Goal: Task Accomplishment & Management: Complete application form

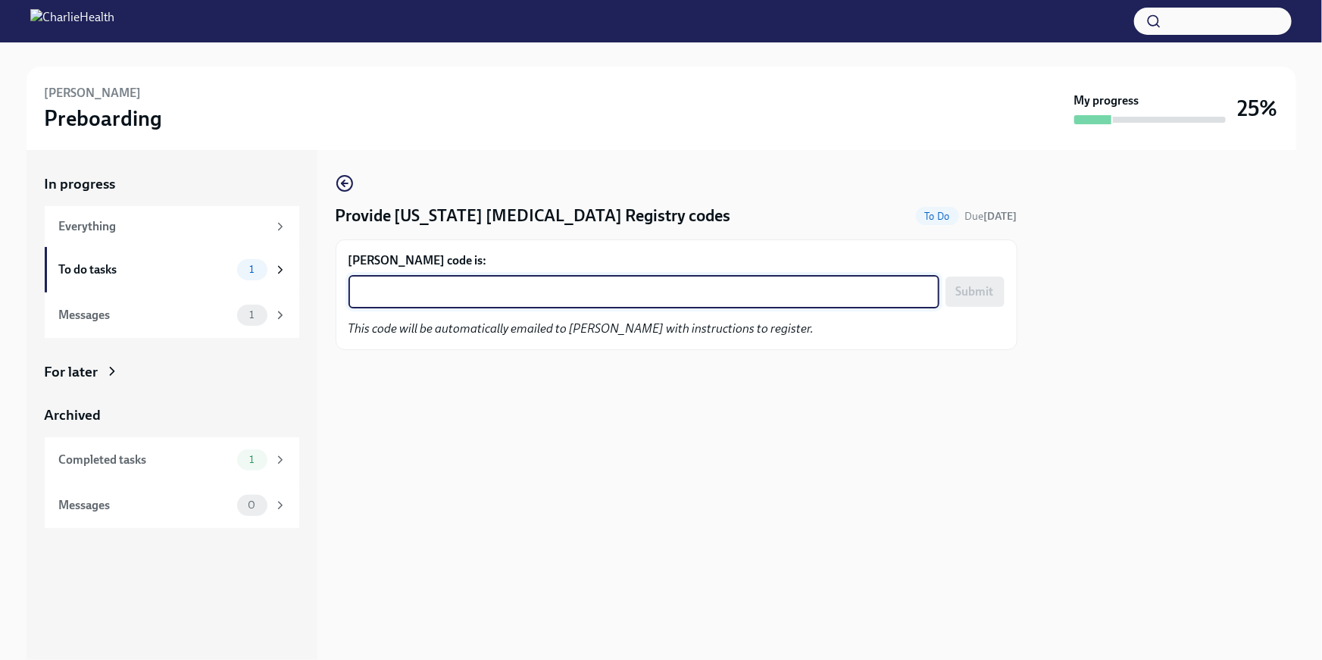
click at [442, 290] on textarea "[PERSON_NAME] code is:" at bounding box center [644, 292] width 573 height 18
paste textarea "9CHA7V3OKE93"
type textarea "9CHA7V3OKE93"
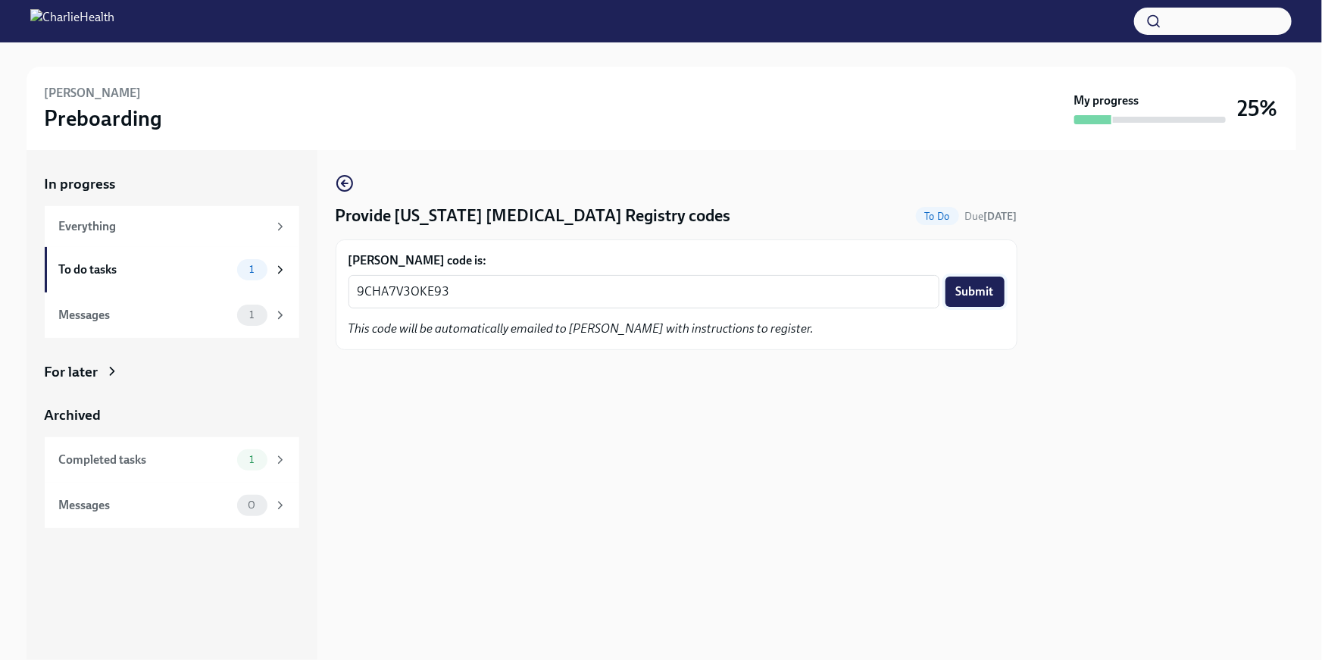
click at [988, 288] on span "Submit" at bounding box center [975, 291] width 38 height 15
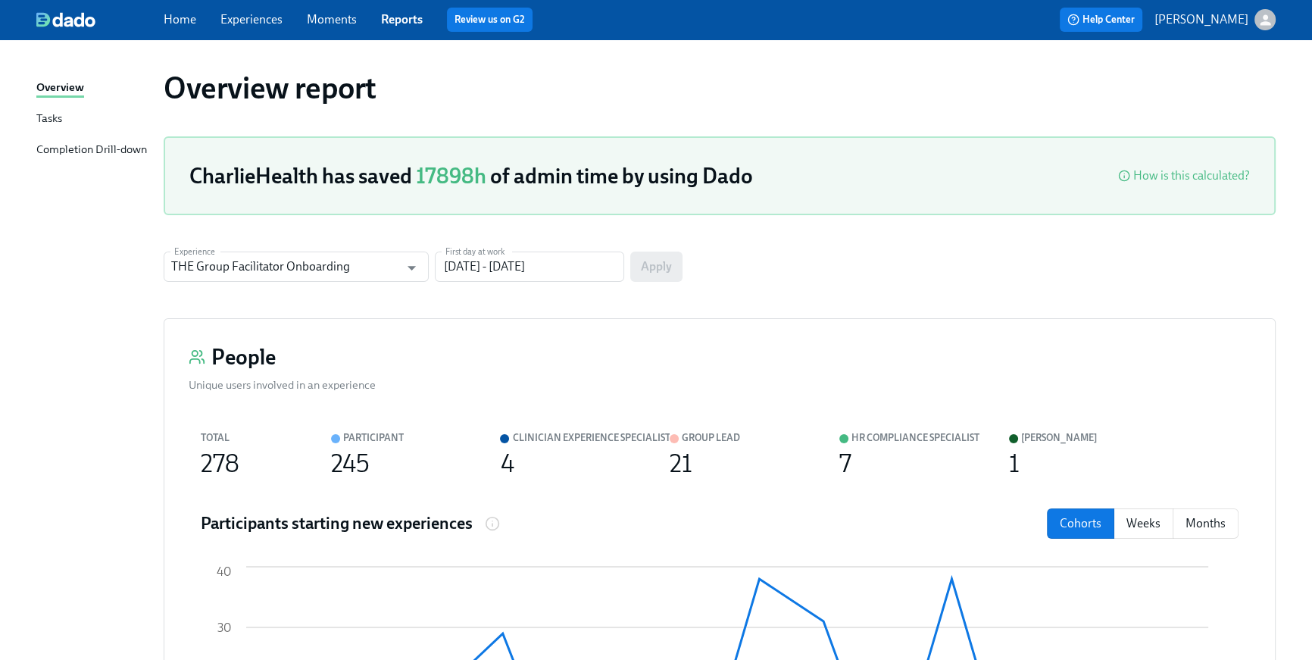
click at [183, 23] on link "Home" at bounding box center [180, 19] width 33 height 14
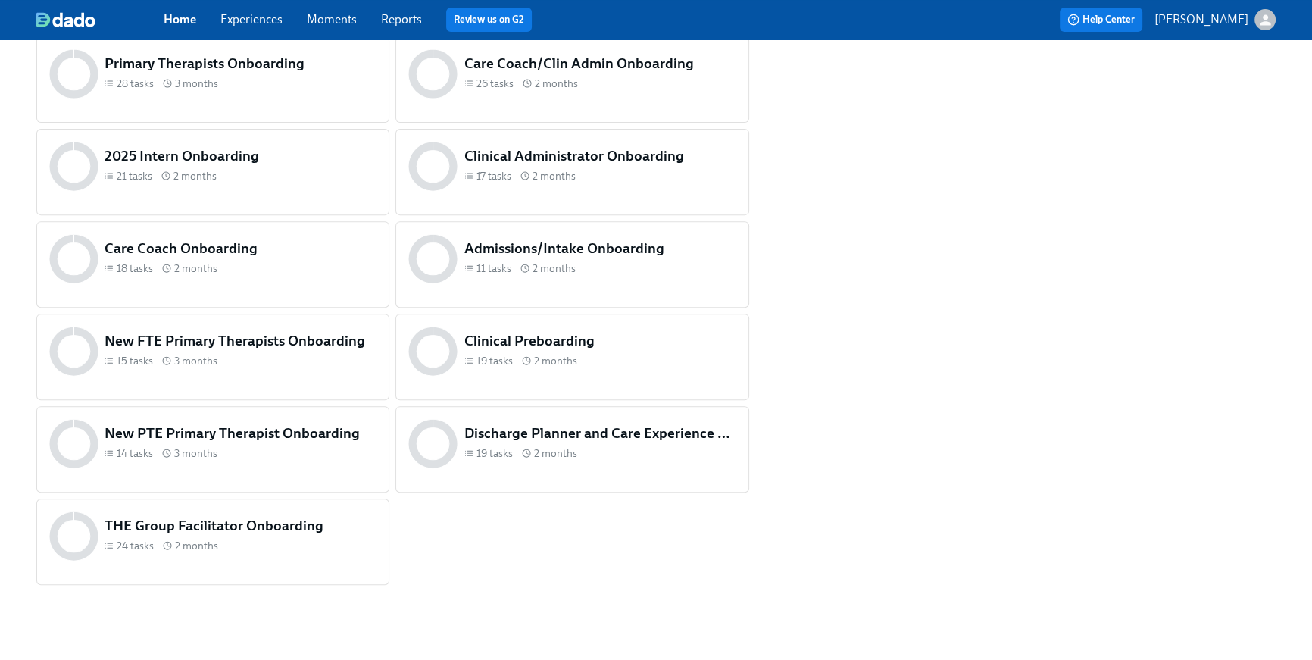
scroll to position [727, 0]
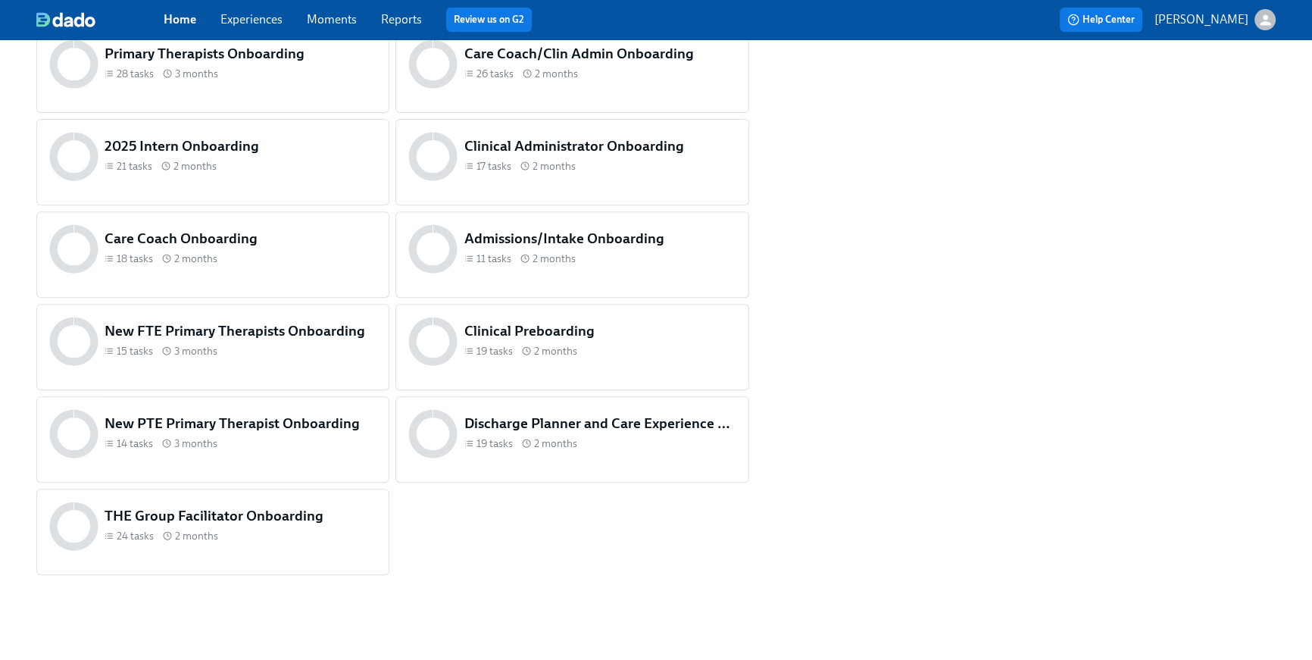
click at [565, 348] on span "2 months" at bounding box center [555, 351] width 43 height 14
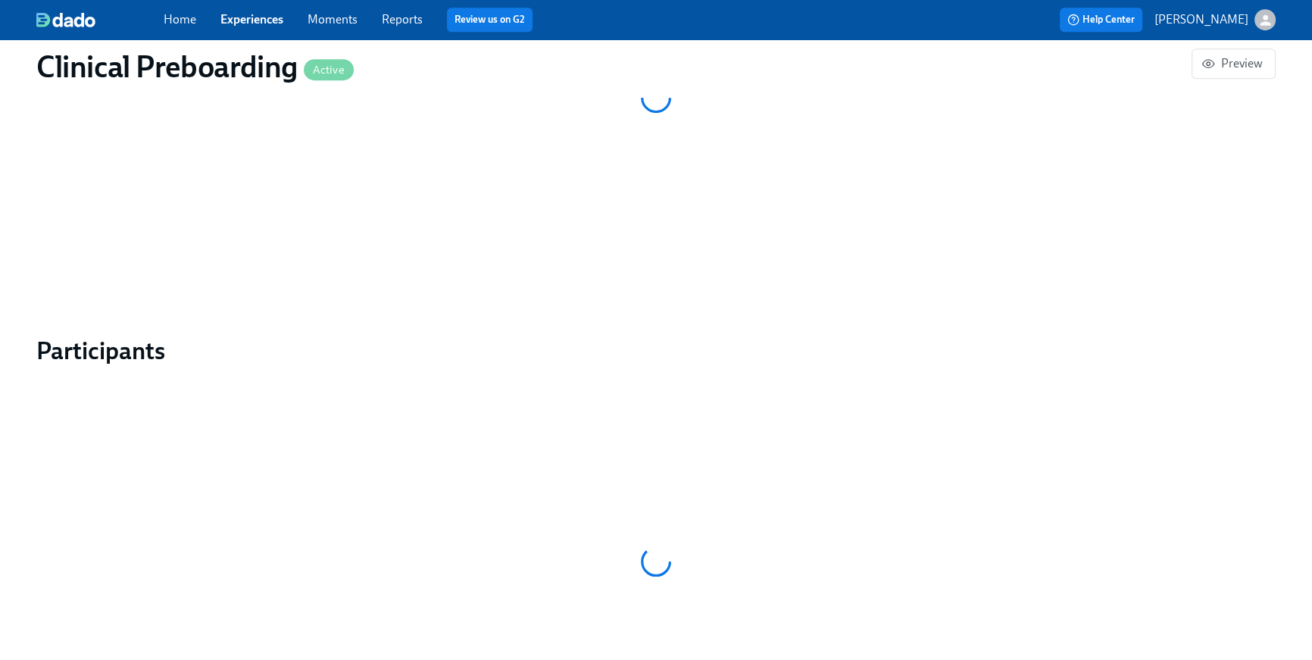
scroll to position [1293, 0]
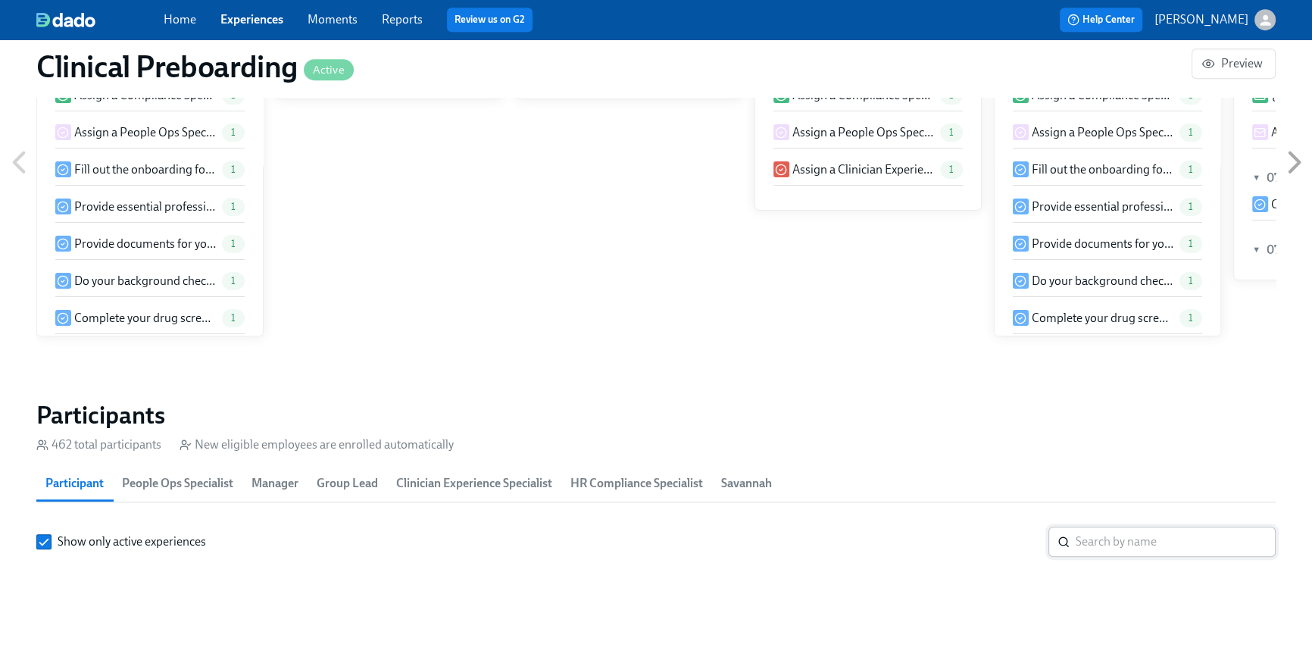
click at [1085, 527] on input "search" at bounding box center [1176, 542] width 200 height 30
click at [1086, 557] on input "search" at bounding box center [1176, 542] width 200 height 30
paste input "[PERSON_NAME]"
type input "[PERSON_NAME]"
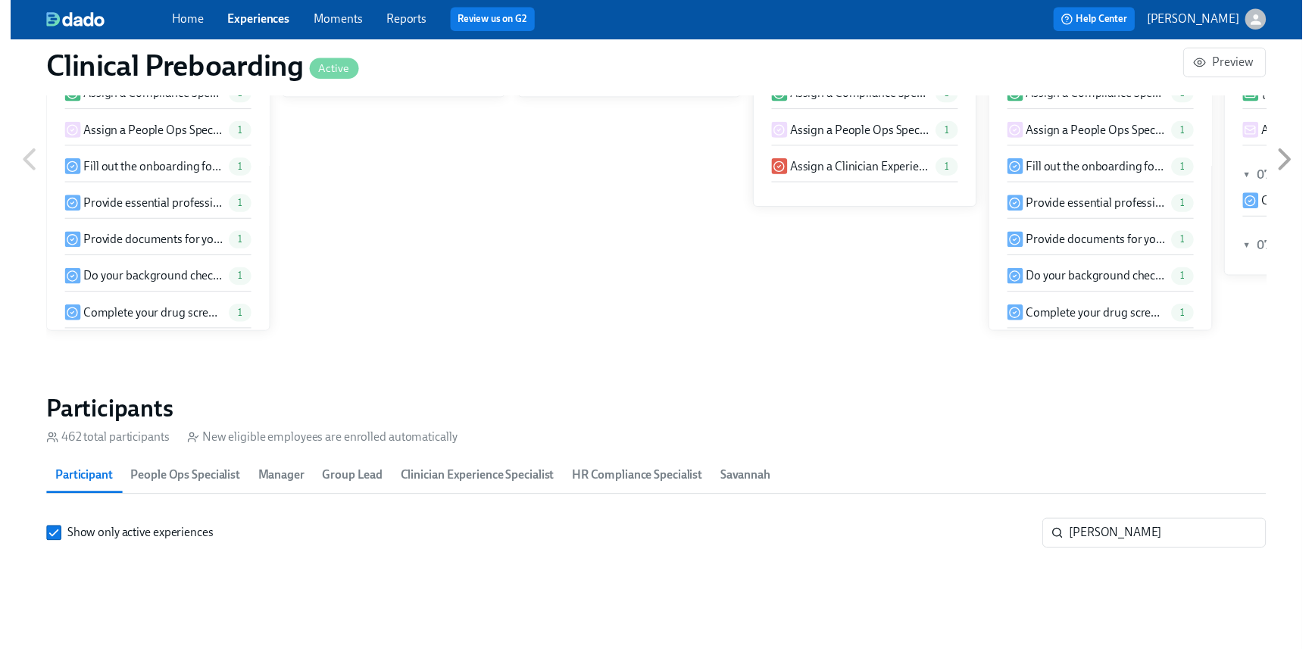
scroll to position [1720, 0]
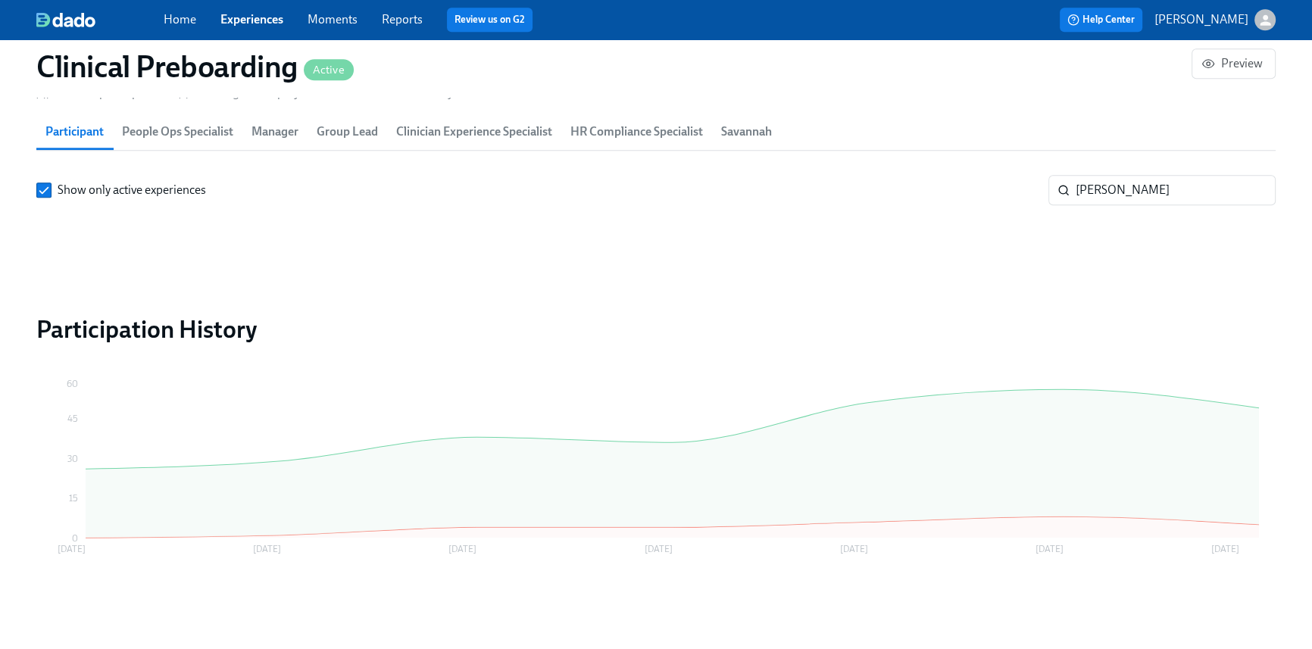
scroll to position [0, 18618]
click at [1130, 436] on icon at bounding box center [673, 464] width 1174 height 148
click at [1124, 439] on icon at bounding box center [673, 464] width 1174 height 148
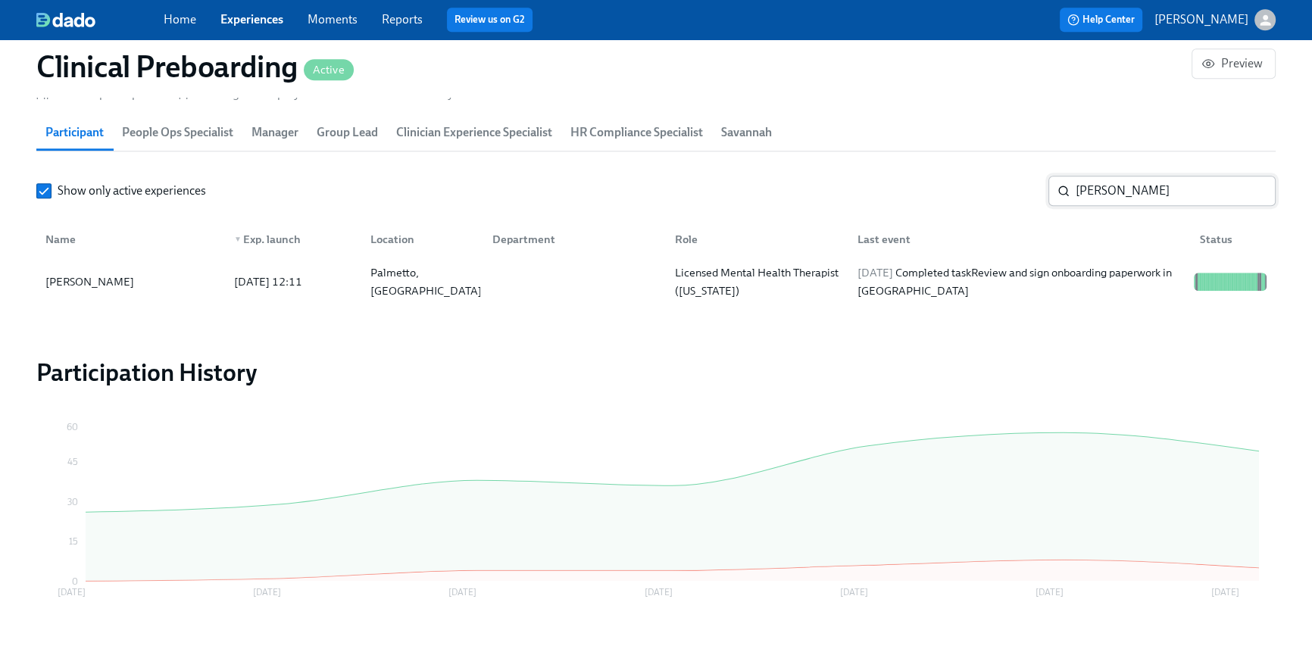
click at [1003, 300] on div "[DATE] Completed task Review and sign onboarding paperwork in [GEOGRAPHIC_DATA]" at bounding box center [1020, 282] width 336 height 36
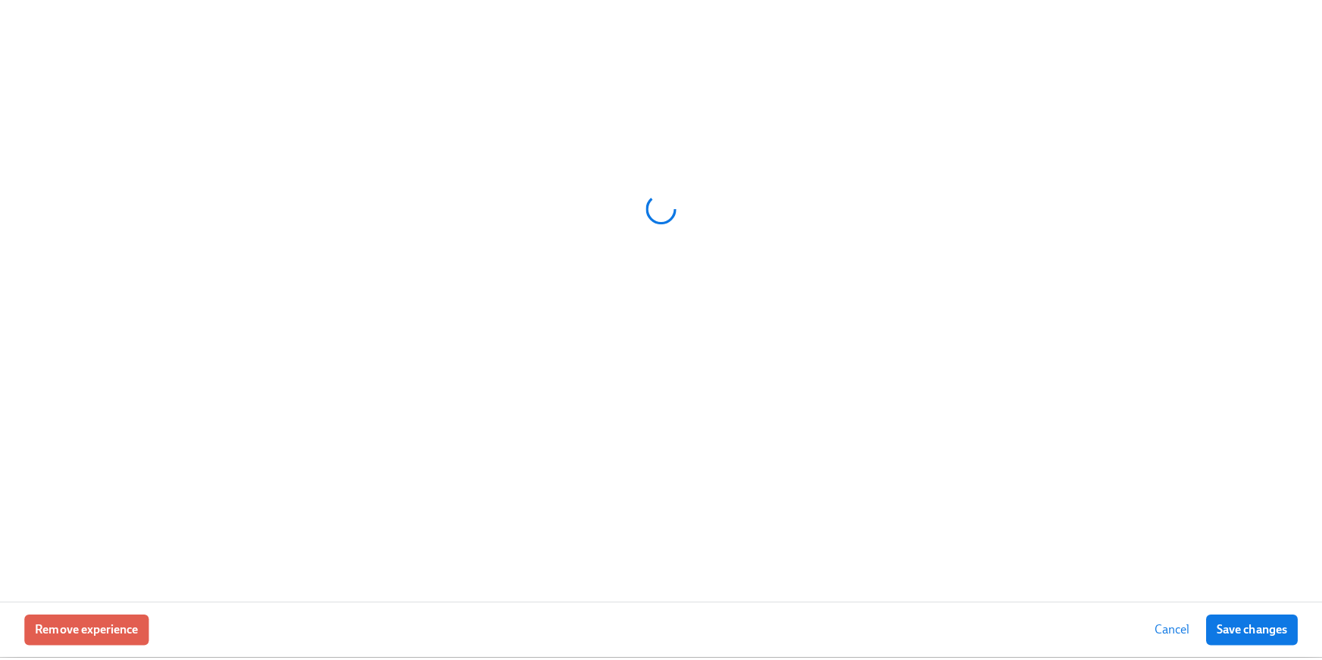
scroll to position [1396, 0]
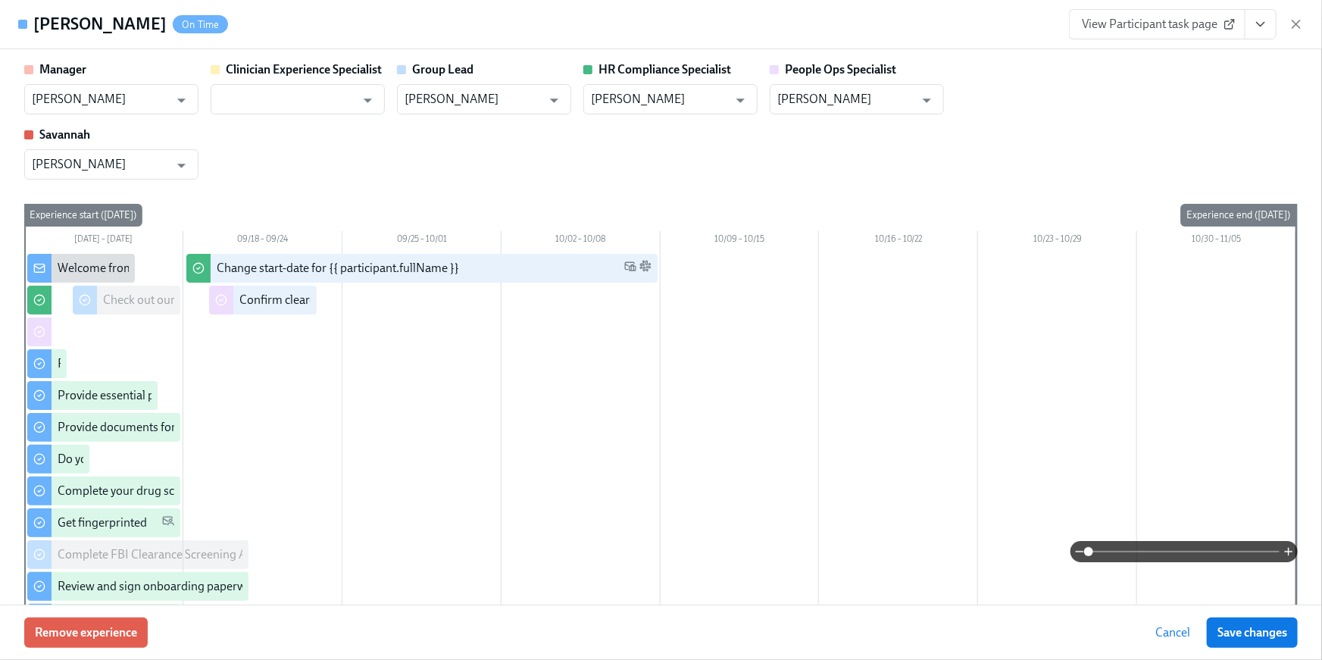
click at [1270, 25] on button "View task page" at bounding box center [1261, 24] width 32 height 30
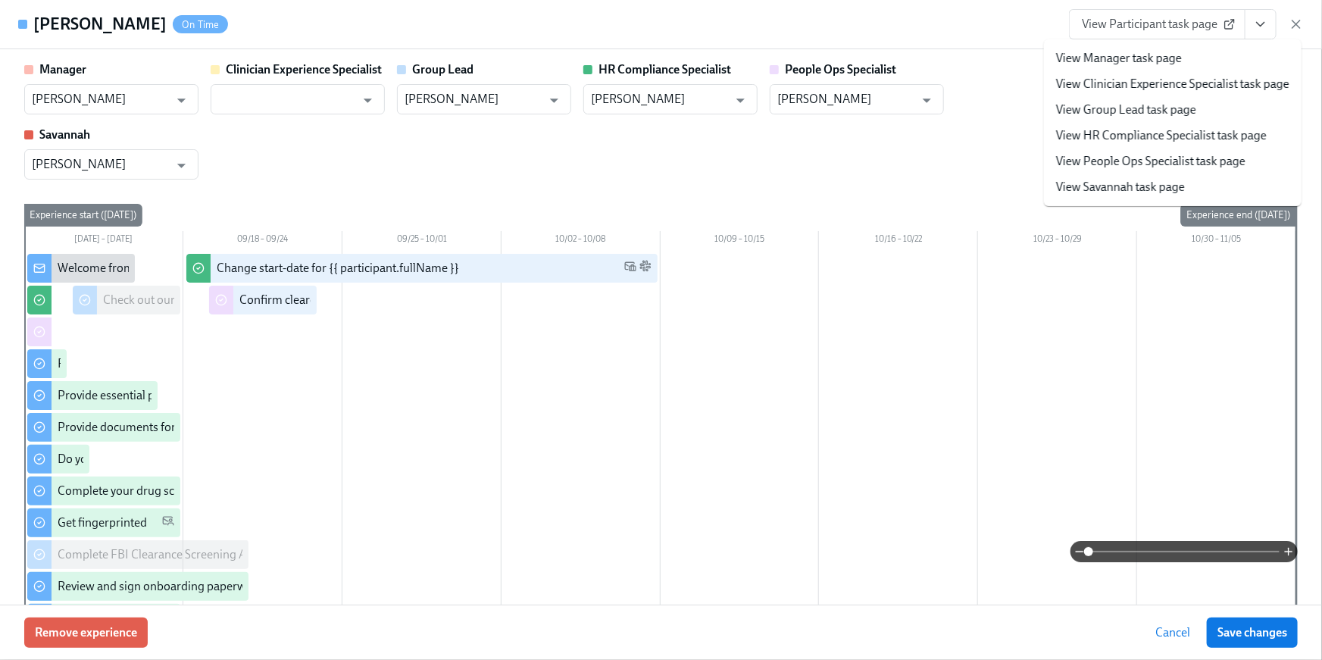
click at [1170, 142] on link "View HR Compliance Specialist task page" at bounding box center [1161, 135] width 211 height 17
